Goal: Task Accomplishment & Management: Manage account settings

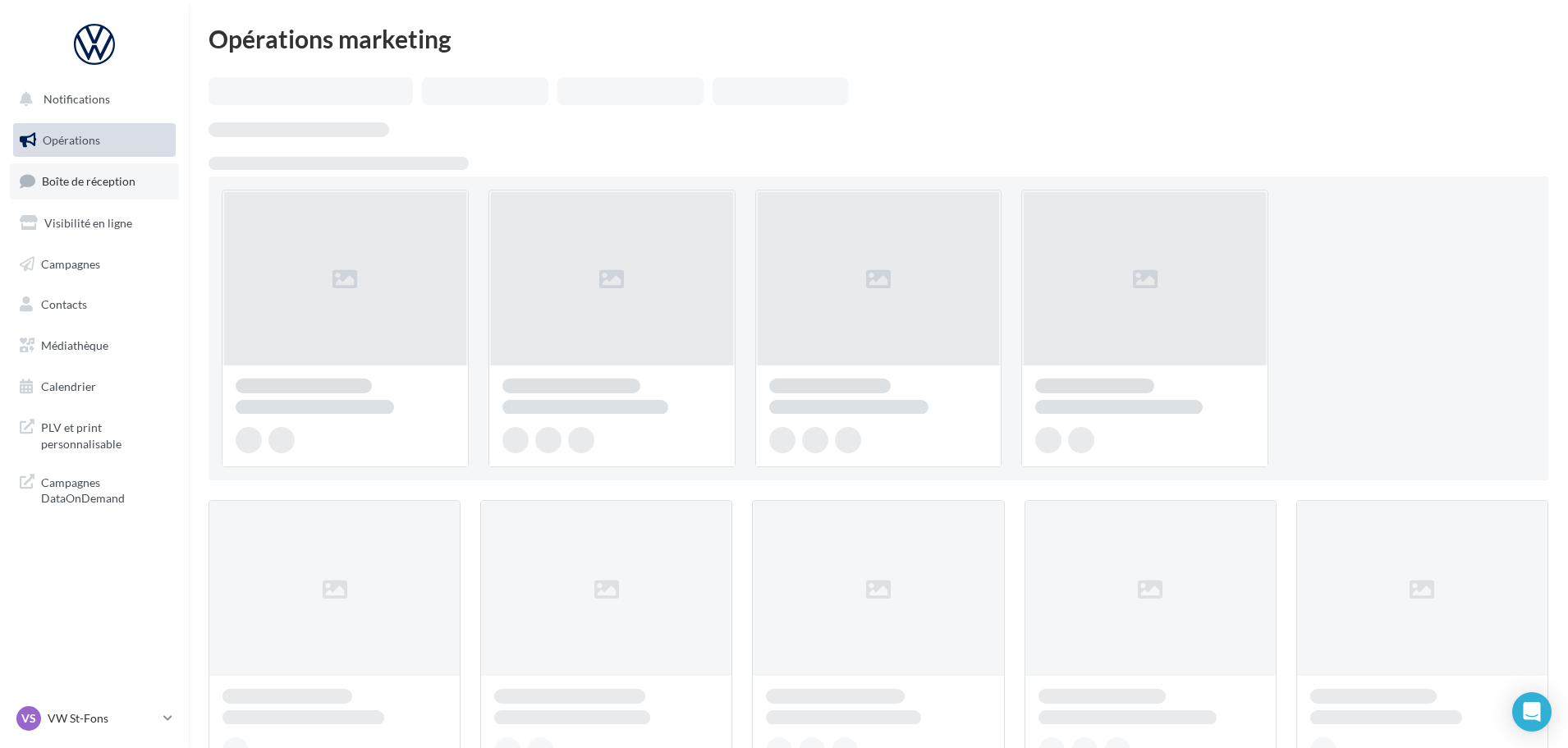
click at [146, 178] on link "Boîte de réception" at bounding box center [95, 181] width 170 height 35
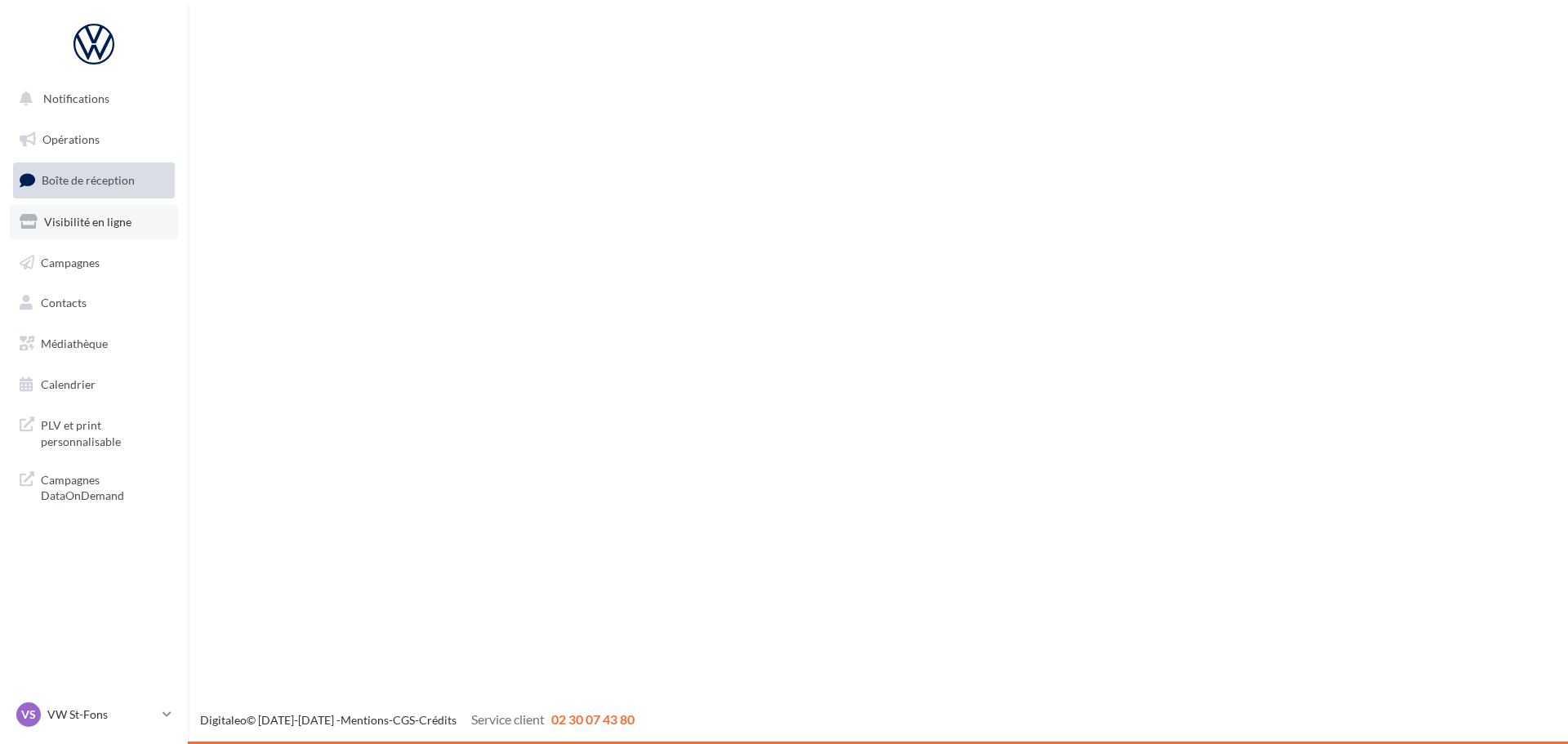
click at [116, 223] on span "Visibilité en ligne" at bounding box center [87, 221] width 87 height 14
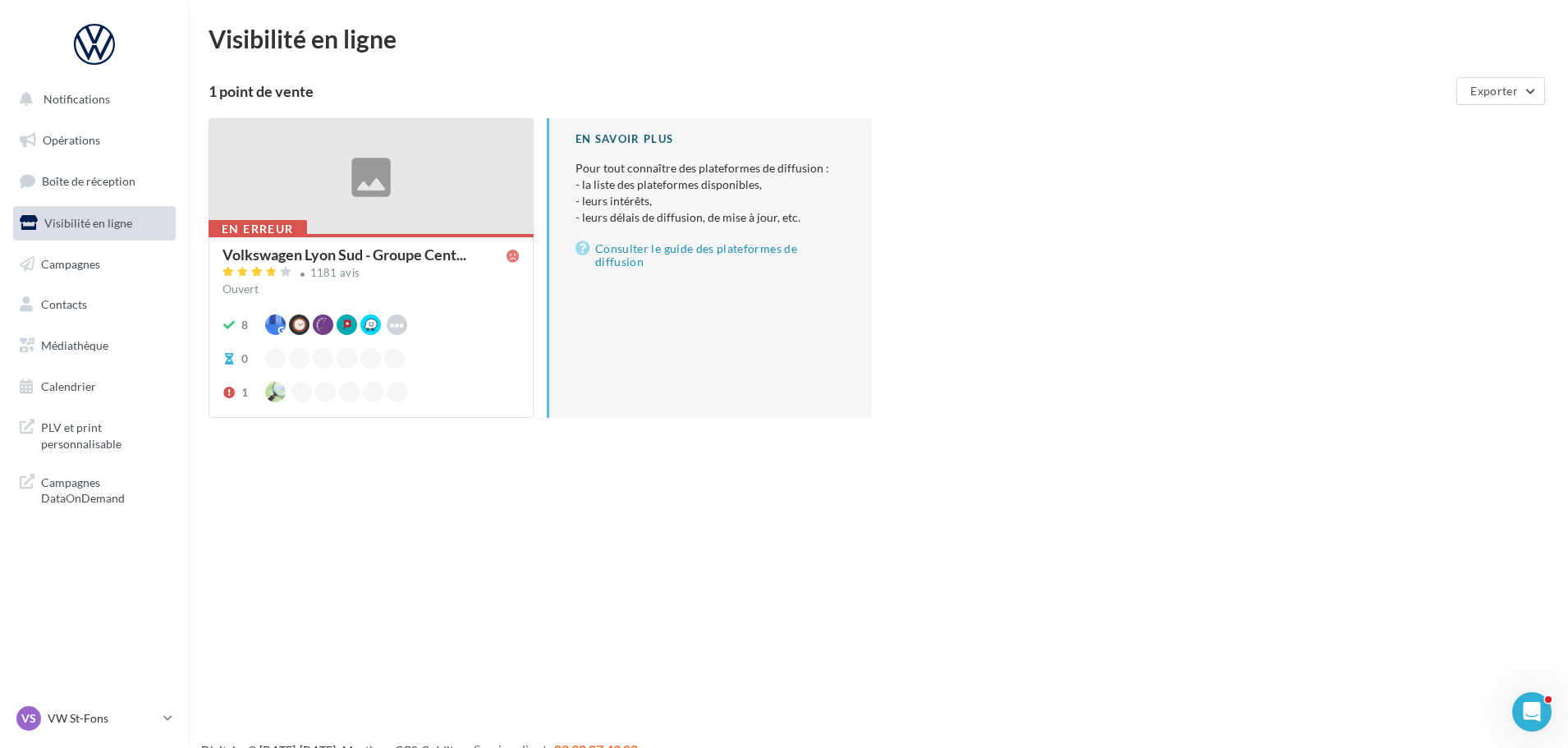
click at [440, 222] on div at bounding box center [370, 177] width 323 height 117
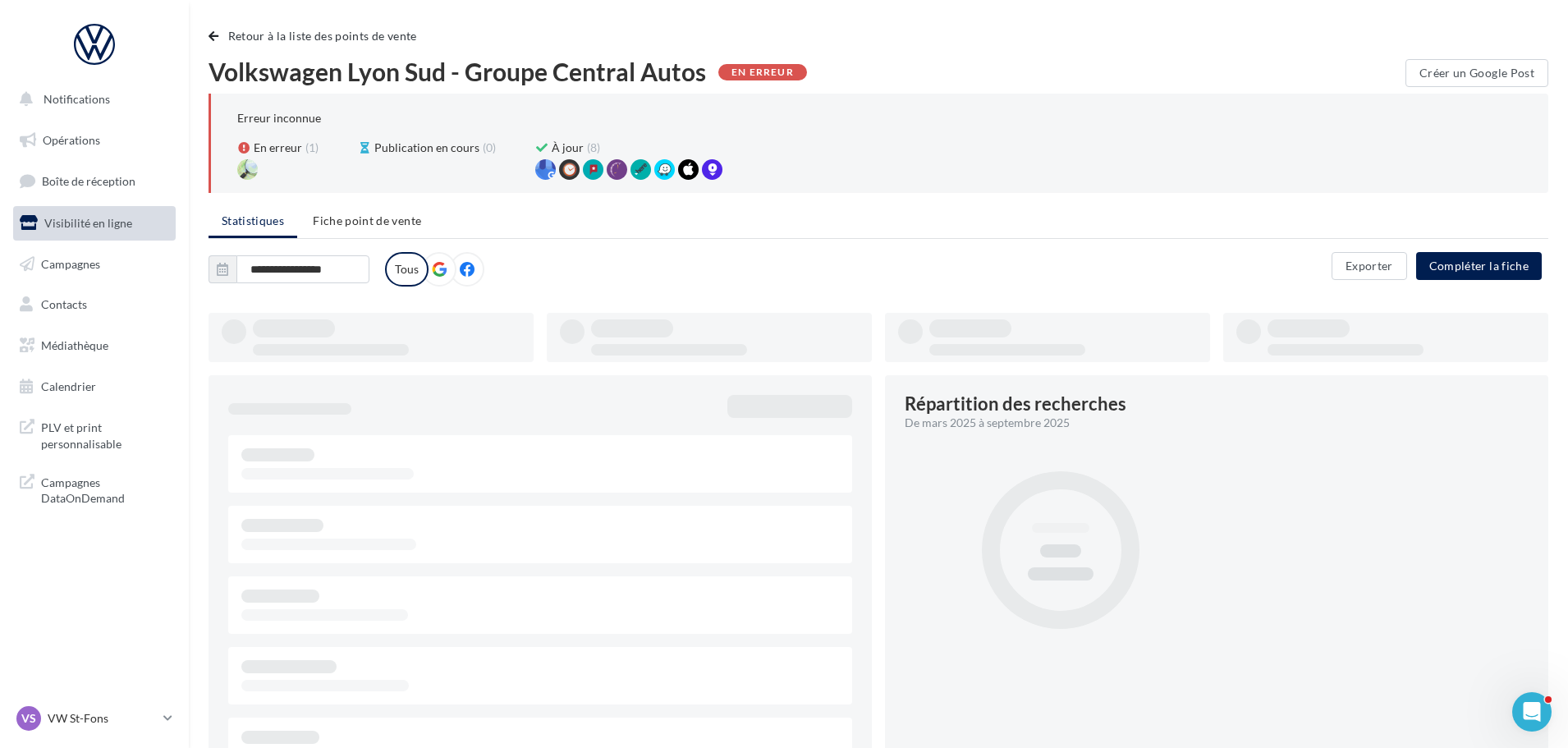
type input "**********"
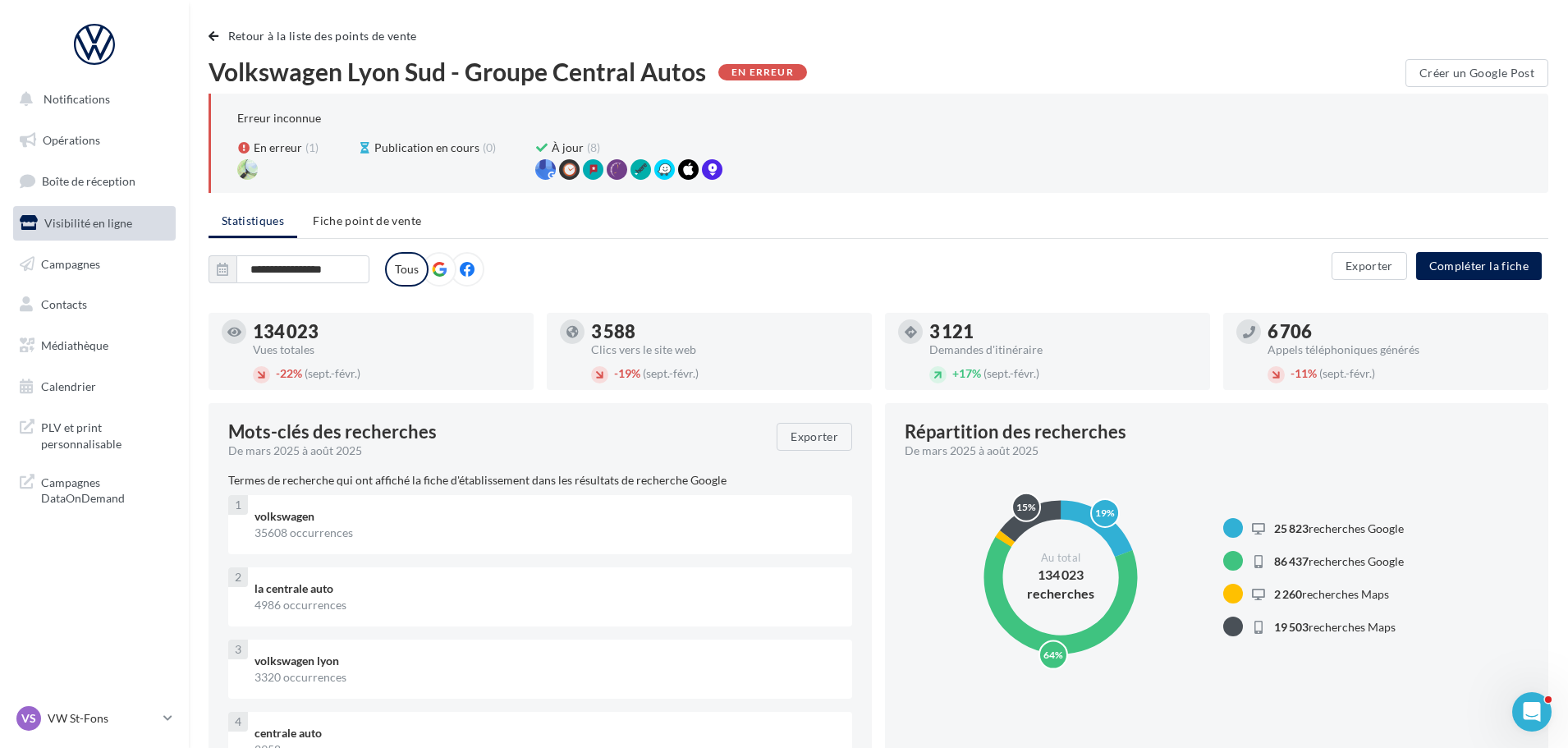
click at [426, 265] on label "Tous" at bounding box center [406, 269] width 43 height 34
click at [430, 265] on label at bounding box center [439, 269] width 34 height 34
click at [382, 222] on span "Fiche point de vente" at bounding box center [368, 220] width 109 height 14
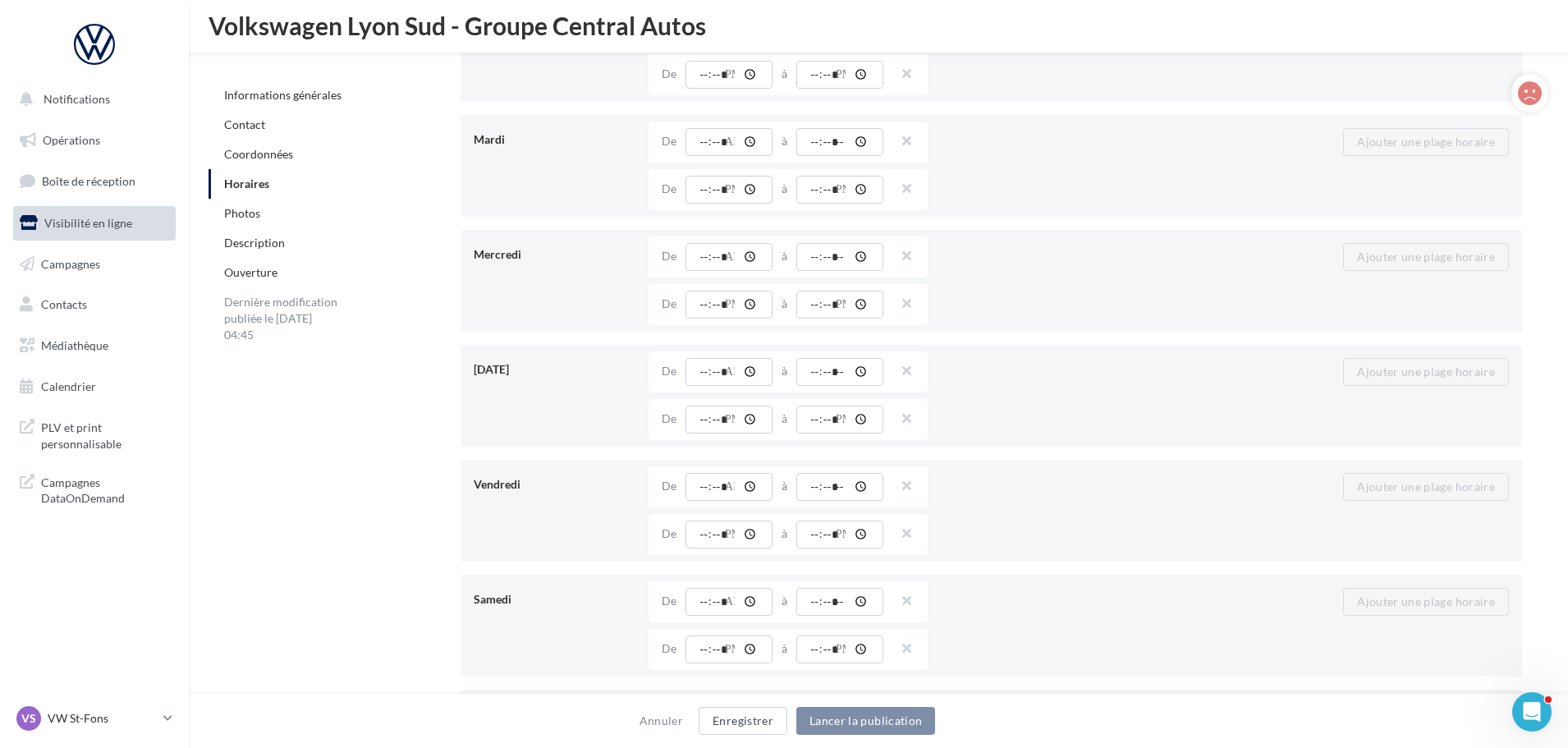
scroll to position [1711, 0]
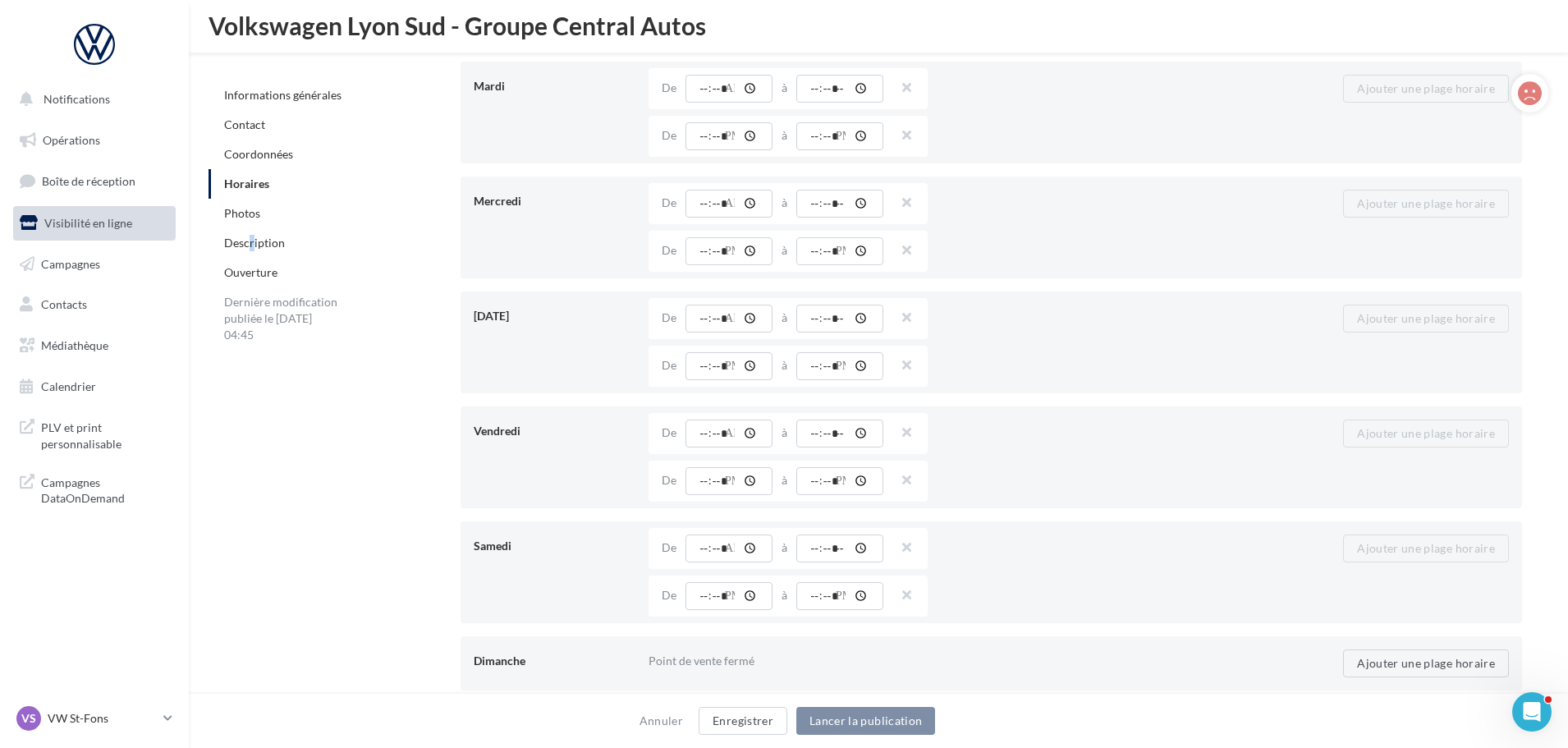
click at [252, 249] on link "Description" at bounding box center [254, 242] width 61 height 14
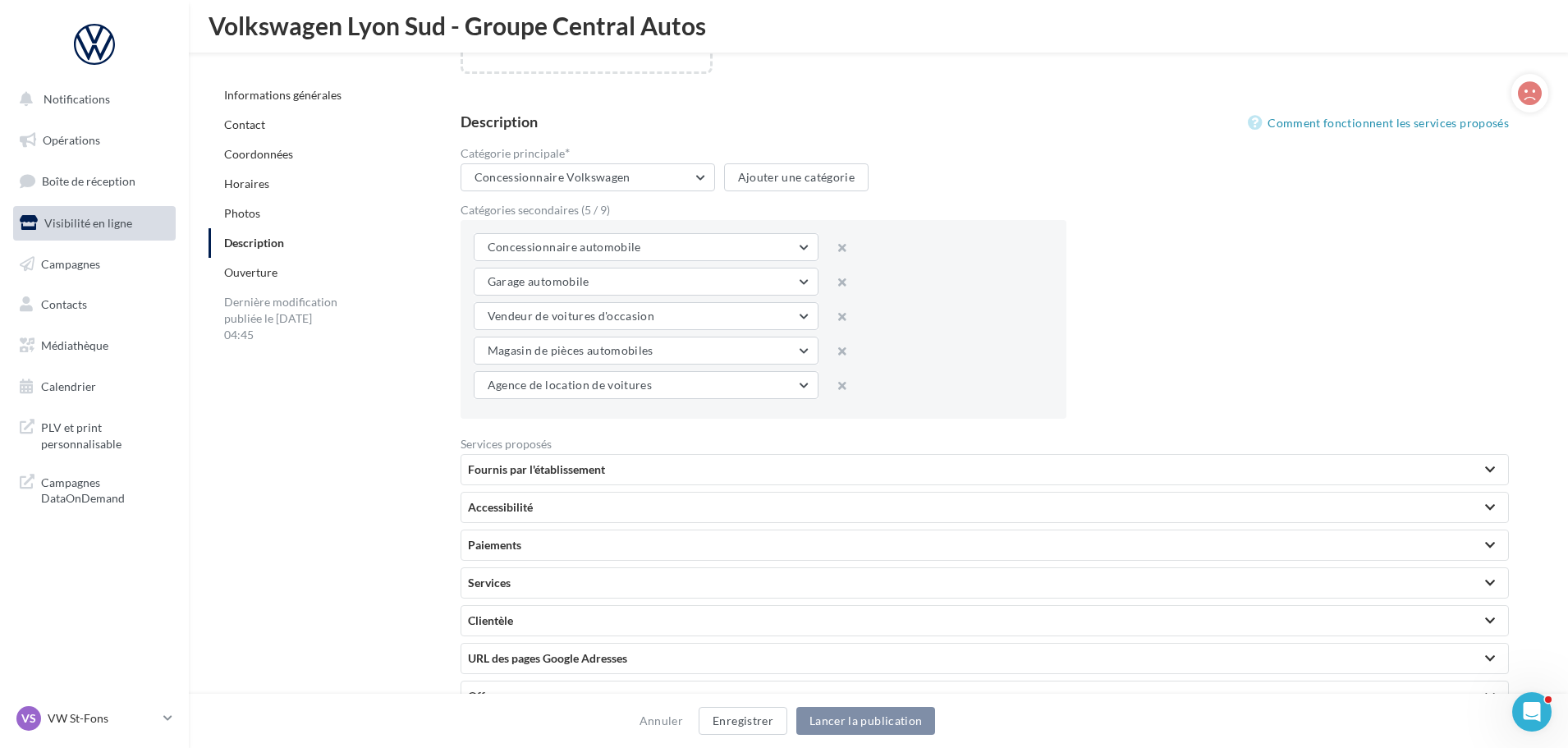
click at [269, 151] on link "Coordonnées" at bounding box center [258, 154] width 69 height 14
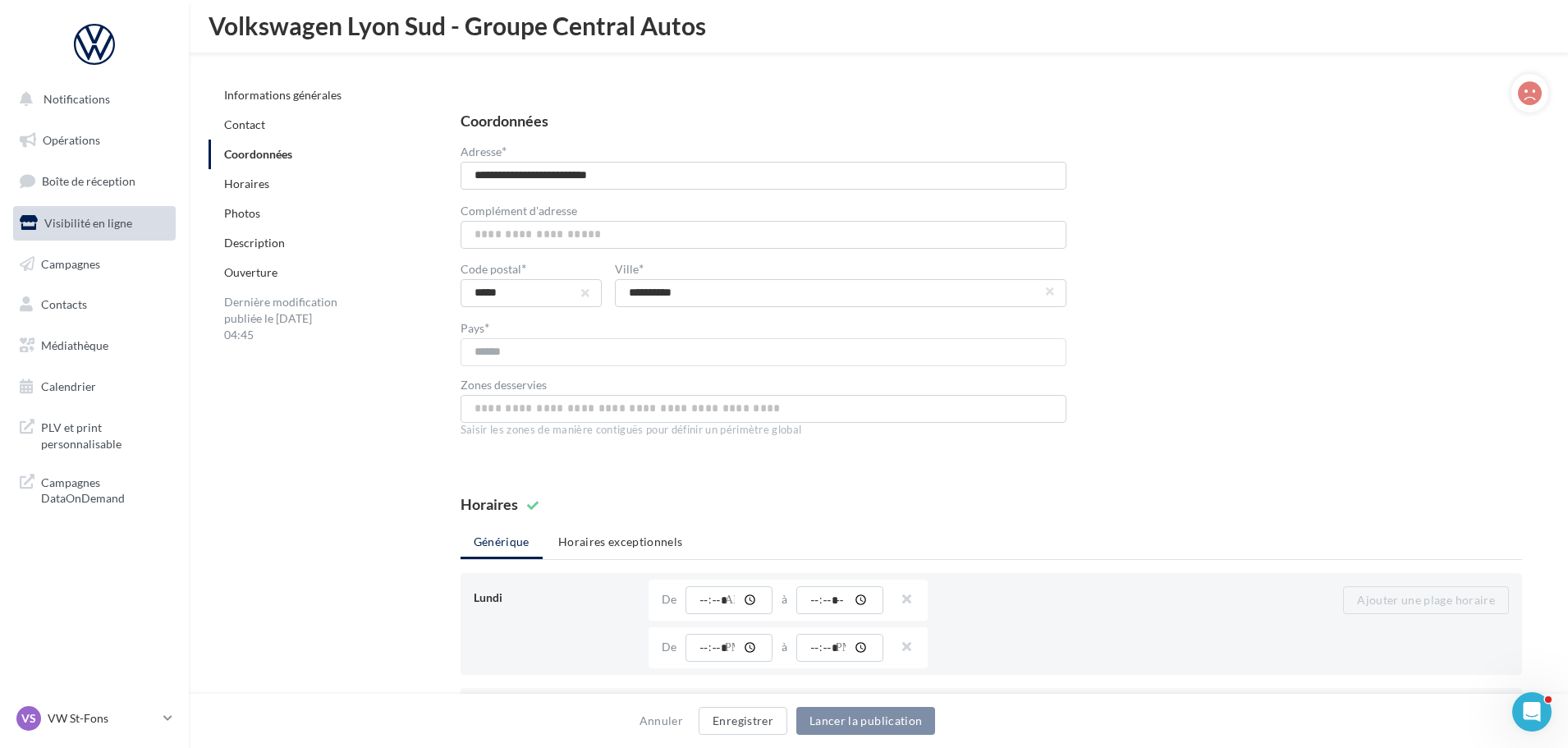
click at [255, 124] on link "Contact" at bounding box center [244, 123] width 41 height 14
